Goal: Book appointment/travel/reservation

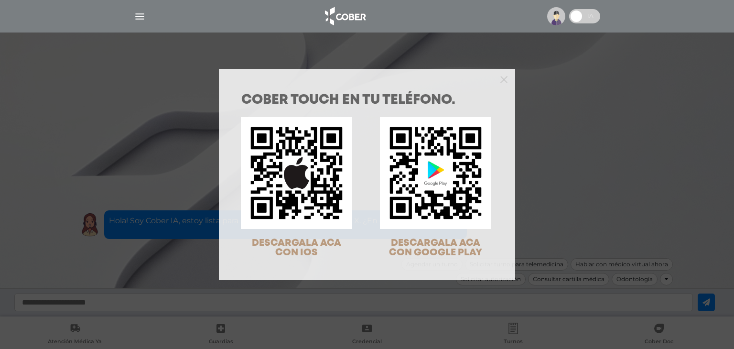
scroll to position [31, 0]
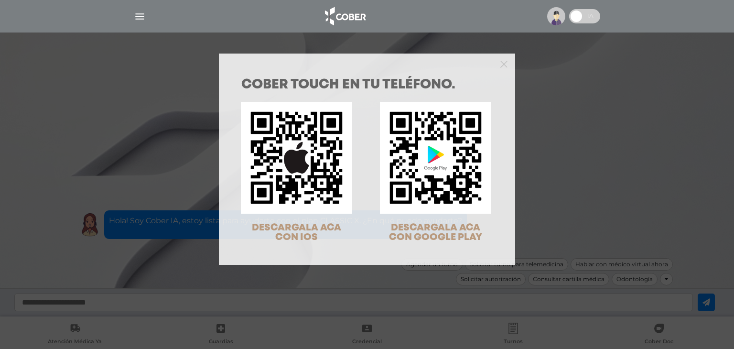
drag, startPoint x: 596, startPoint y: 135, endPoint x: 409, endPoint y: 250, distance: 219.1
click at [594, 135] on div "COBER TOUCH en tu teléfono. DESCARGALA ACA CON IOS DESCARGALA ACA CON GOOGLE PL…" at bounding box center [367, 174] width 734 height 349
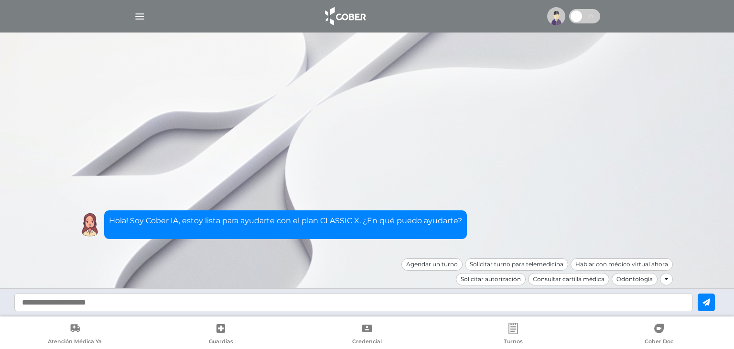
click at [144, 14] on img "button" at bounding box center [140, 17] width 12 height 12
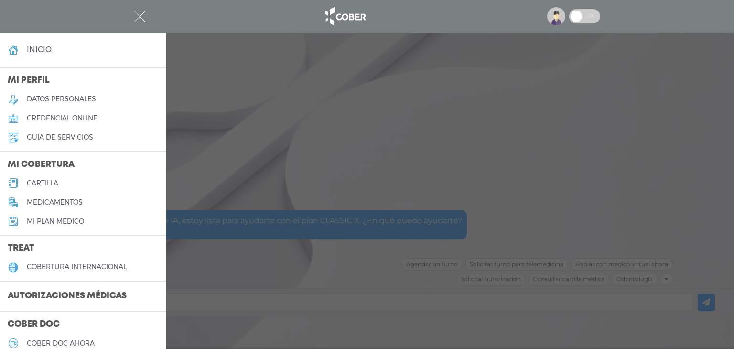
scroll to position [0, 0]
click at [38, 48] on h4 "inicio" at bounding box center [39, 49] width 25 height 9
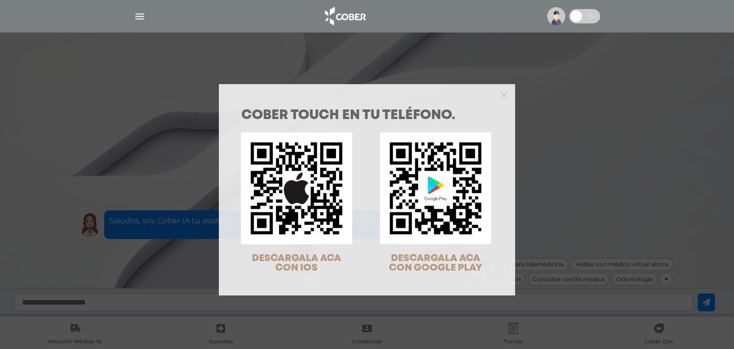
scroll to position [33, 0]
click at [501, 94] on icon "Close" at bounding box center [504, 94] width 7 height 7
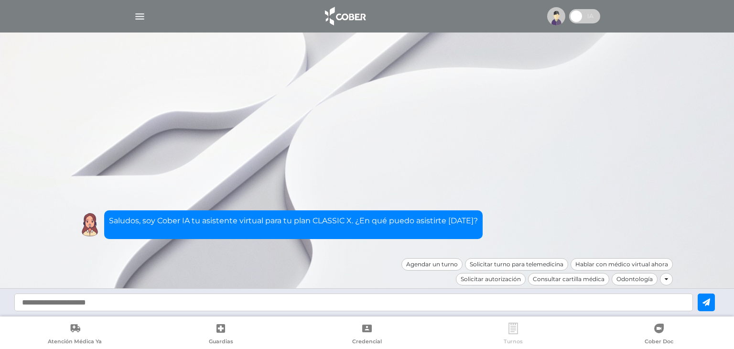
click at [514, 335] on link "Turnos" at bounding box center [513, 335] width 146 height 24
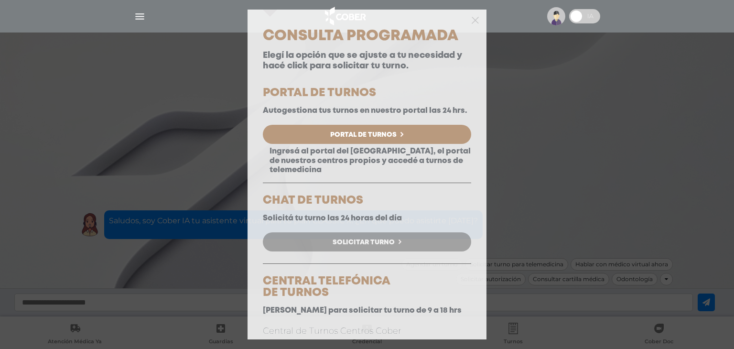
click at [366, 246] on span "Solicitar Turno" at bounding box center [364, 242] width 62 height 7
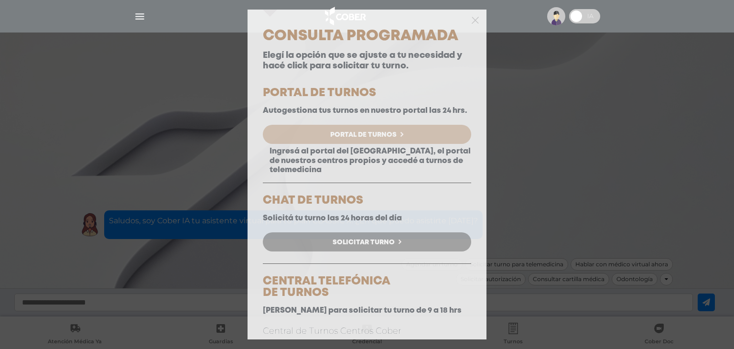
click at [374, 246] on span "Solicitar Turno" at bounding box center [364, 242] width 62 height 7
click at [394, 252] on link "Solicitar Turno" at bounding box center [367, 241] width 208 height 19
